Goal: Check status

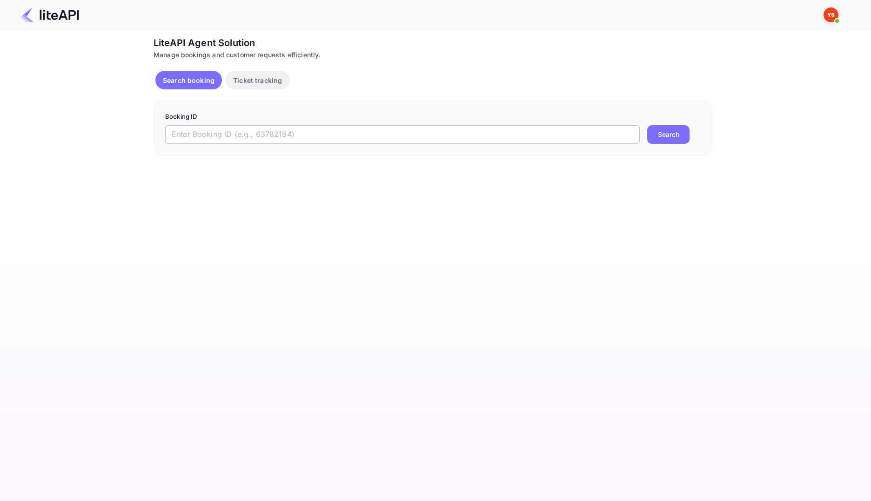
click at [407, 135] on input "text" at bounding box center [402, 134] width 475 height 19
paste input "8953232"
type input "8953232"
click at [653, 140] on button "Search" at bounding box center [668, 134] width 42 height 19
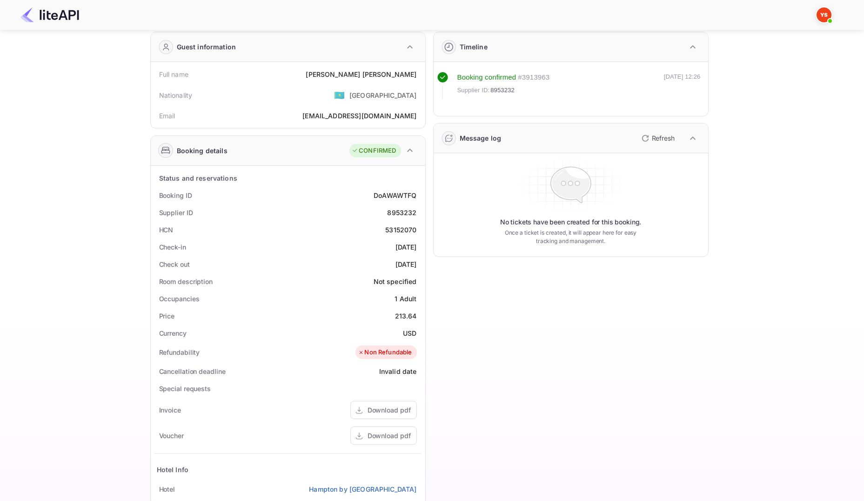
scroll to position [47, 0]
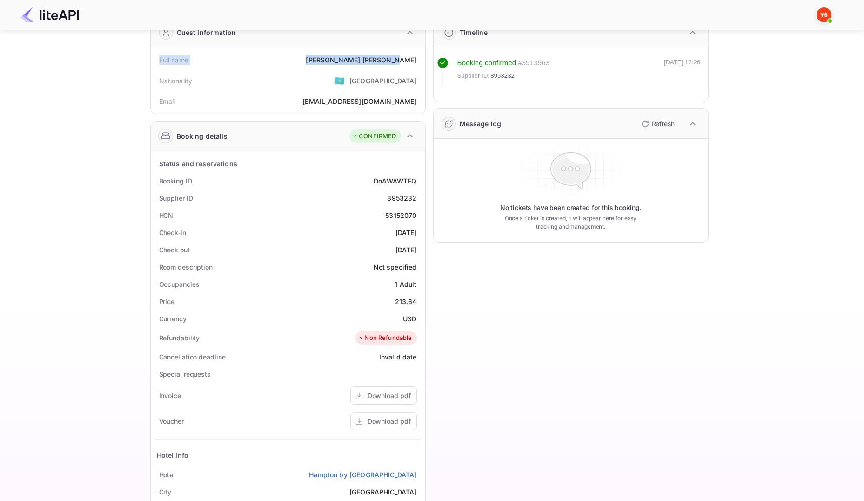
drag, startPoint x: 160, startPoint y: 61, endPoint x: 415, endPoint y: 63, distance: 255.5
click at [415, 63] on div "Full name [PERSON_NAME]" at bounding box center [288, 59] width 267 height 17
copy div "Full name [PERSON_NAME]"
drag, startPoint x: 158, startPoint y: 181, endPoint x: 424, endPoint y: 193, distance: 266.0
click at [424, 193] on div "Status and reservations Booking ID DoAWAWTFQ Supplier ID 8953232 HCN 53152070 C…" at bounding box center [288, 381] width 275 height 461
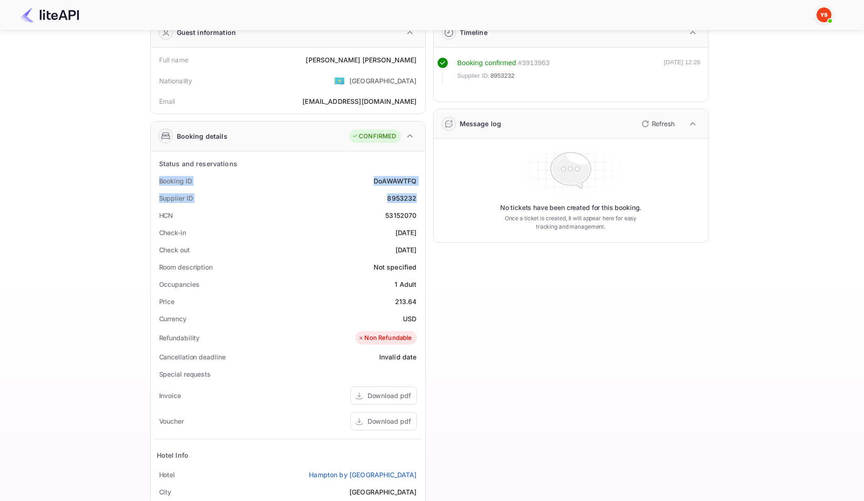
copy div "Booking ID DoAWAWTFQ Supplier ID 8953232"
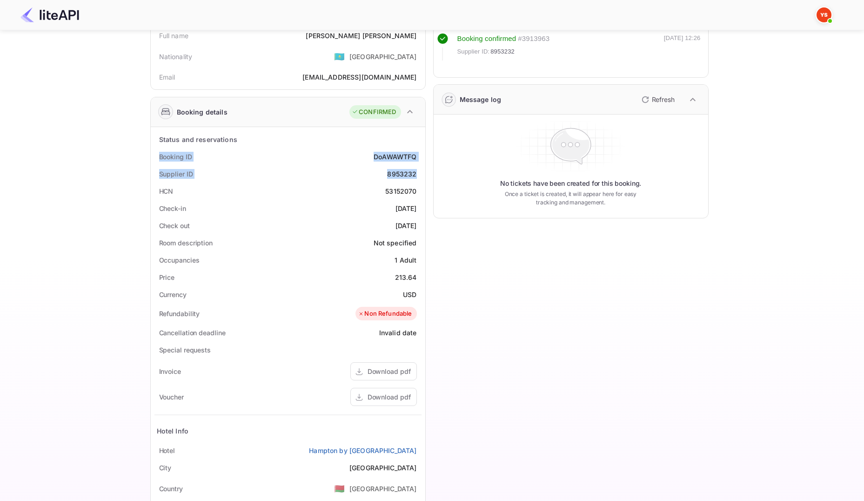
scroll to position [93, 0]
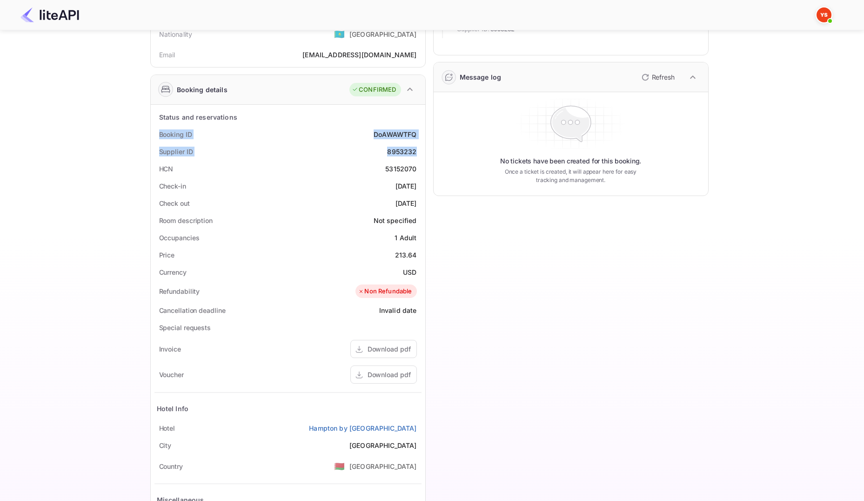
drag, startPoint x: 160, startPoint y: 188, endPoint x: 416, endPoint y: 203, distance: 256.0
click at [416, 203] on div "Status and reservations Booking ID DoAWAWTFQ Supplier ID 8953232 HCN 53152070 C…" at bounding box center [288, 335] width 267 height 454
click at [503, 296] on div "Timeline Booking confirmed # 3913963 Supplier ID: 8953232 [DATE] 12:26 Message …" at bounding box center [567, 268] width 283 height 610
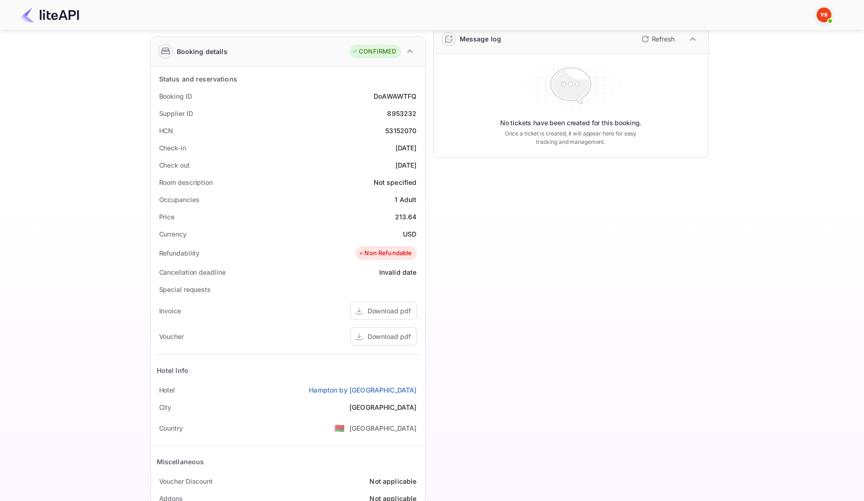
scroll to position [176, 0]
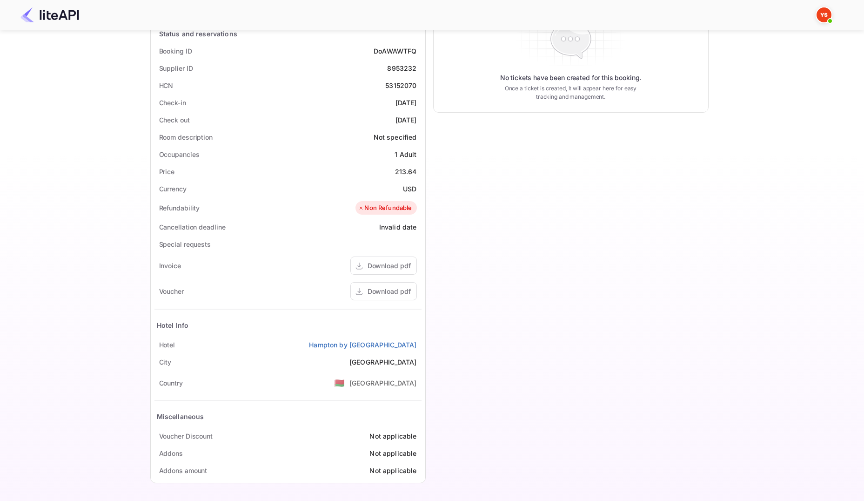
drag, startPoint x: 158, startPoint y: 345, endPoint x: 423, endPoint y: 343, distance: 264.8
click at [423, 343] on div "Status and reservations Booking ID DoAWAWTFQ Supplier ID 8953232 HCN 53152070 C…" at bounding box center [288, 251] width 275 height 461
copy div "[GEOGRAPHIC_DATA] by [GEOGRAPHIC_DATA]"
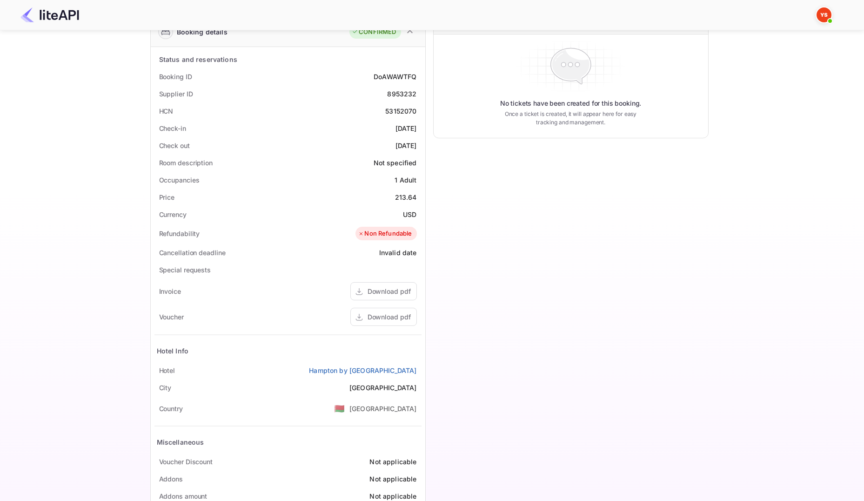
scroll to position [130, 0]
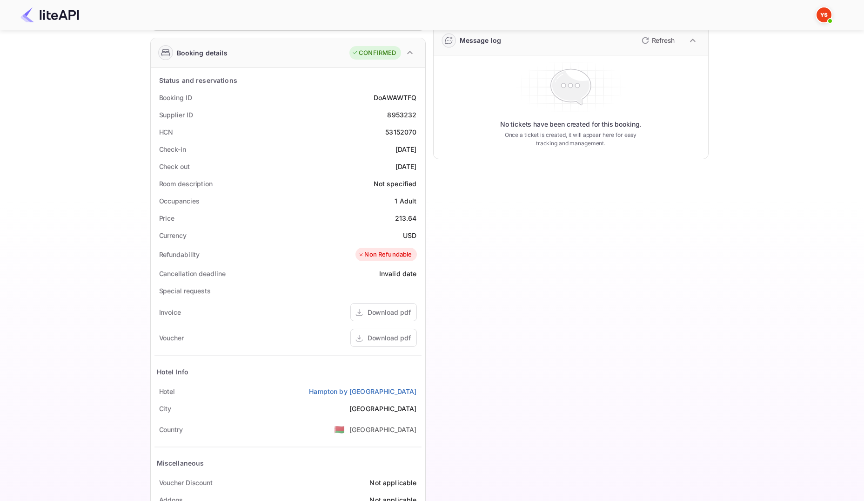
drag, startPoint x: 158, startPoint y: 148, endPoint x: 419, endPoint y: 161, distance: 261.4
click at [419, 161] on div "Status and reservations Booking ID DoAWAWTFQ Supplier ID 8953232 HCN 53152070 C…" at bounding box center [288, 299] width 267 height 454
copy div "Check-in [DATE] Check out [DATE]"
